Goal: Task Accomplishment & Management: Manage account settings

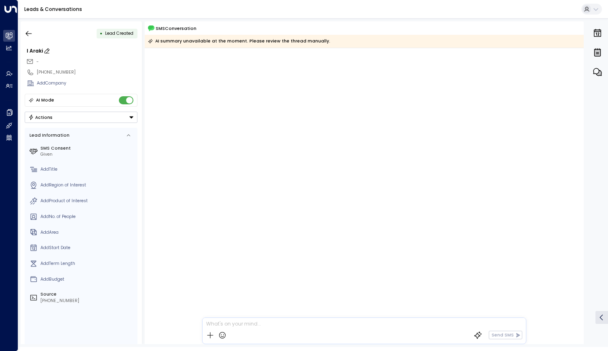
click at [39, 53] on div "I Araki" at bounding box center [82, 50] width 111 height 7
click at [307, 157] on div at bounding box center [364, 196] width 439 height 296
click at [29, 31] on icon "button" at bounding box center [29, 34] width 8 height 8
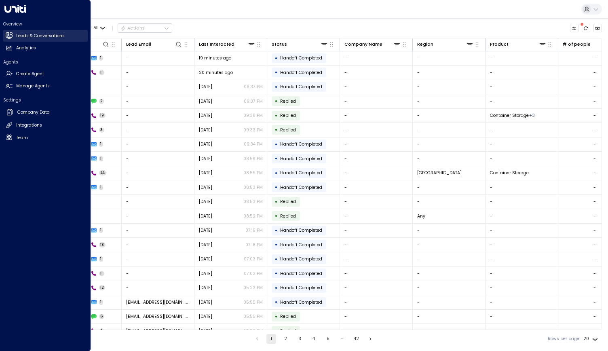
click at [18, 35] on h2 "Leads & Conversations" at bounding box center [40, 36] width 49 height 6
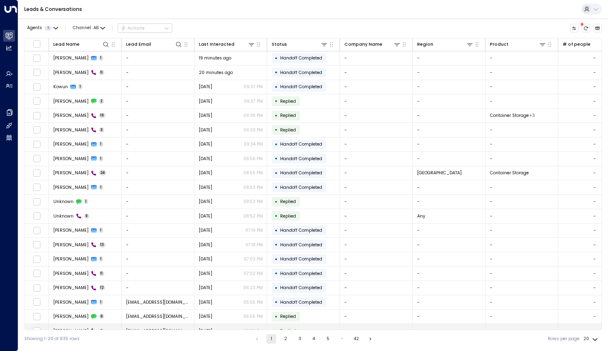
click at [340, 328] on td "• Replied" at bounding box center [303, 331] width 73 height 14
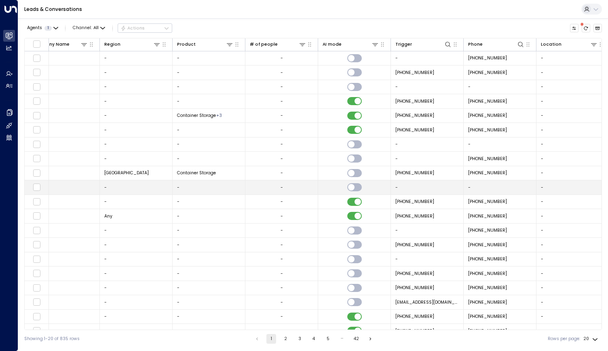
scroll to position [0, 315]
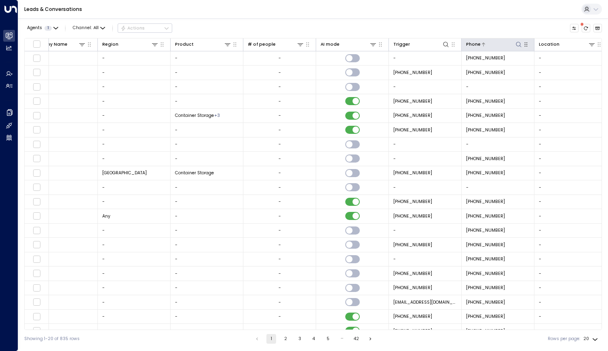
click at [518, 47] on icon at bounding box center [519, 44] width 6 height 6
type input "**********"
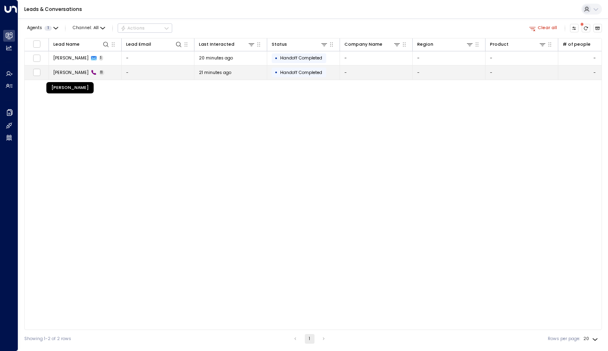
click at [75, 70] on span "[PERSON_NAME]" at bounding box center [70, 73] width 35 height 6
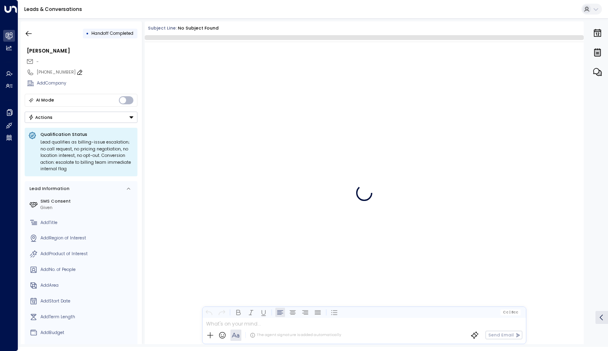
scroll to position [135, 0]
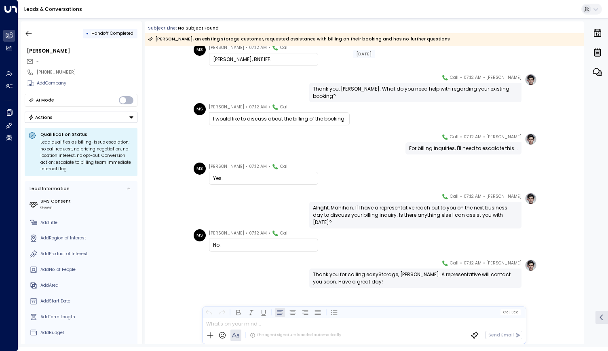
click at [51, 64] on div "-" at bounding box center [81, 62] width 111 height 10
click at [51, 61] on div "-" at bounding box center [81, 62] width 111 height 10
